Goal: Navigation & Orientation: Understand site structure

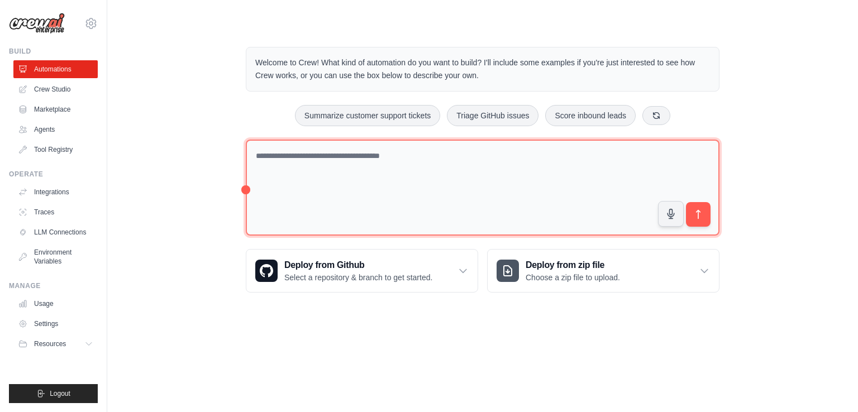
click at [392, 170] on textarea at bounding box center [483, 188] width 474 height 97
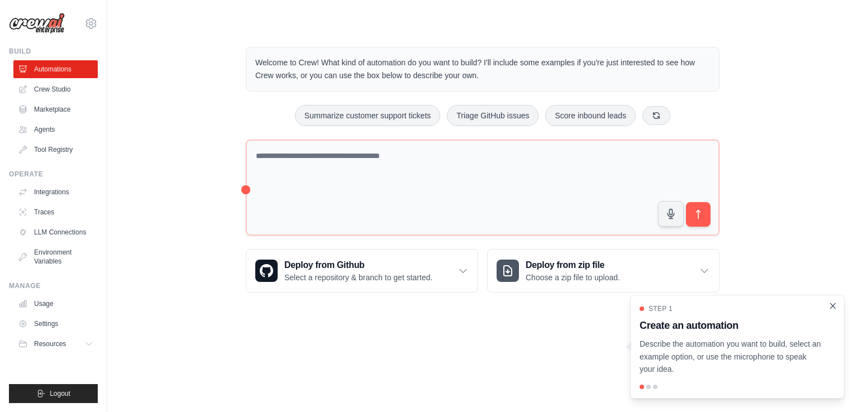
click at [834, 307] on icon "Close walkthrough" at bounding box center [833, 305] width 5 height 5
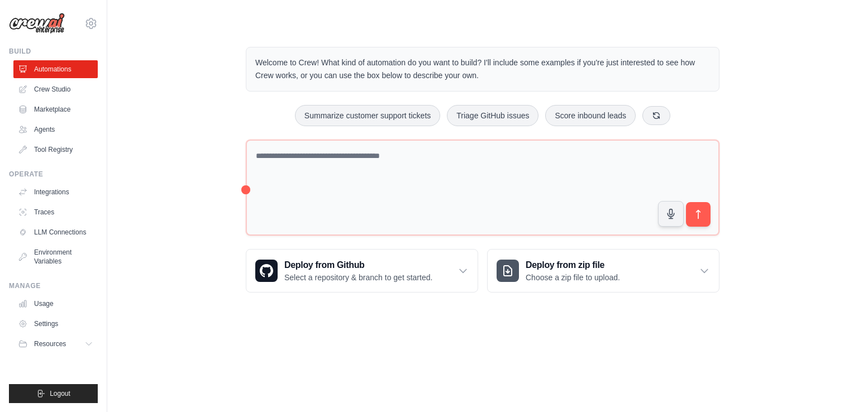
click at [161, 150] on div "Welcome to Crew! What kind of automation do you want to build? I'll include som…" at bounding box center [482, 170] width 715 height 282
click at [60, 87] on link "Crew Studio" at bounding box center [57, 89] width 84 height 18
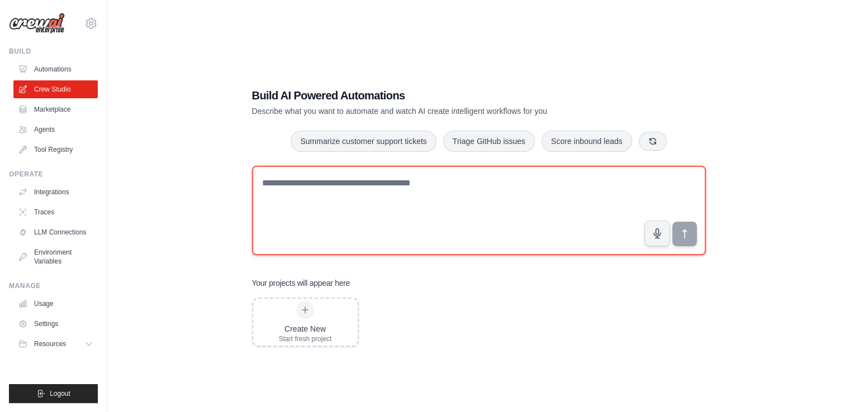
click at [365, 188] on textarea at bounding box center [479, 210] width 454 height 89
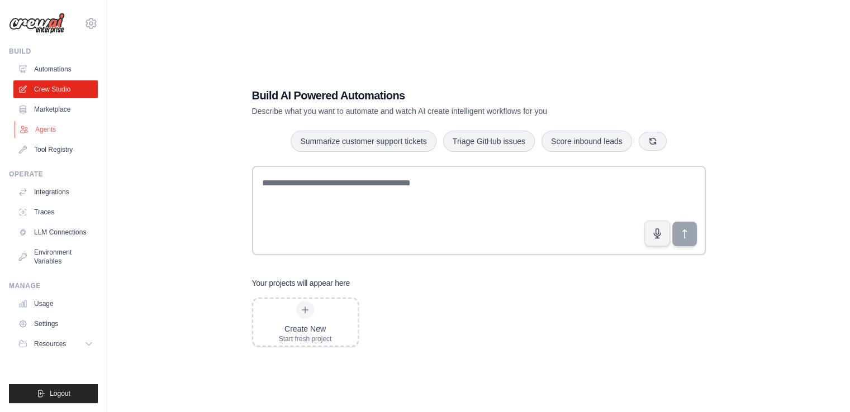
click at [49, 129] on link "Agents" at bounding box center [57, 130] width 84 height 18
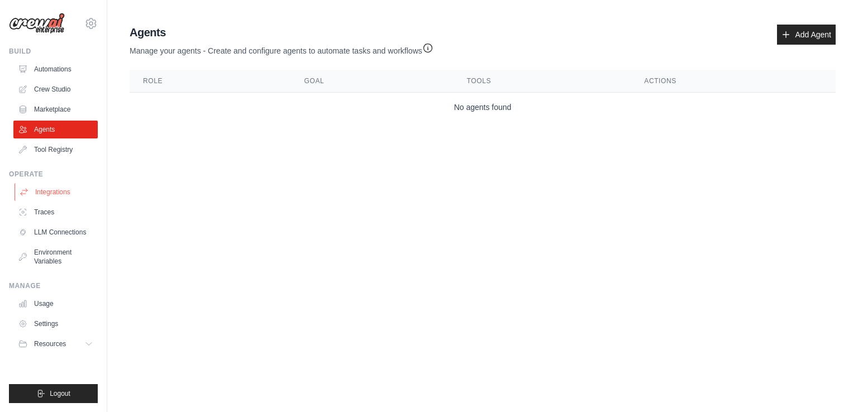
click at [64, 191] on link "Integrations" at bounding box center [57, 192] width 84 height 18
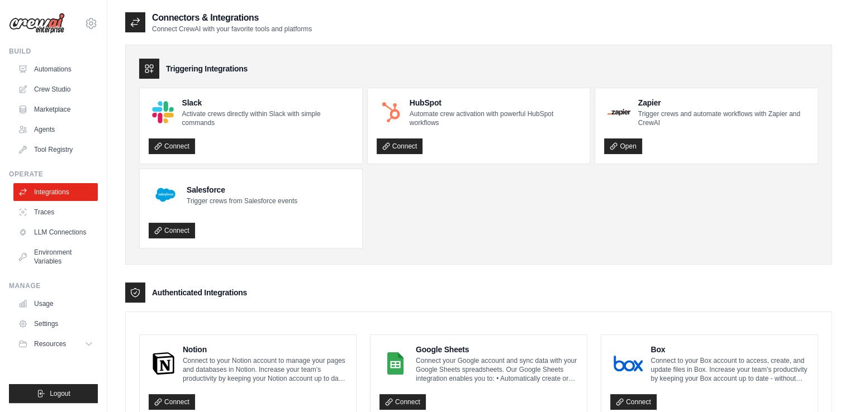
click at [407, 217] on ul "Slack Activate crews directly within Slack with simple commands Connect HubSpot…" at bounding box center [478, 168] width 679 height 161
